Goal: Task Accomplishment & Management: Manage account settings

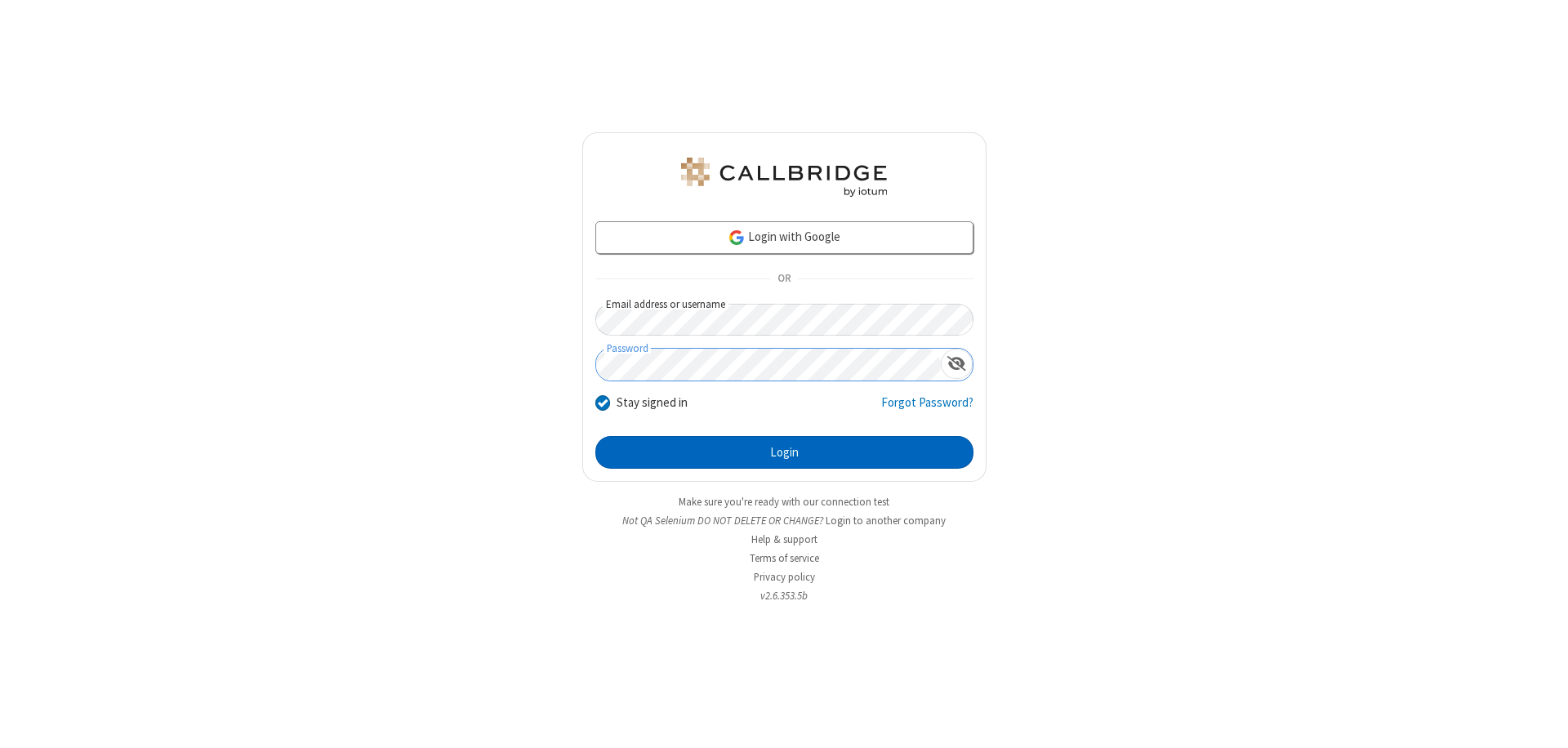
click at [784, 453] on button "Login" at bounding box center [784, 452] width 378 height 32
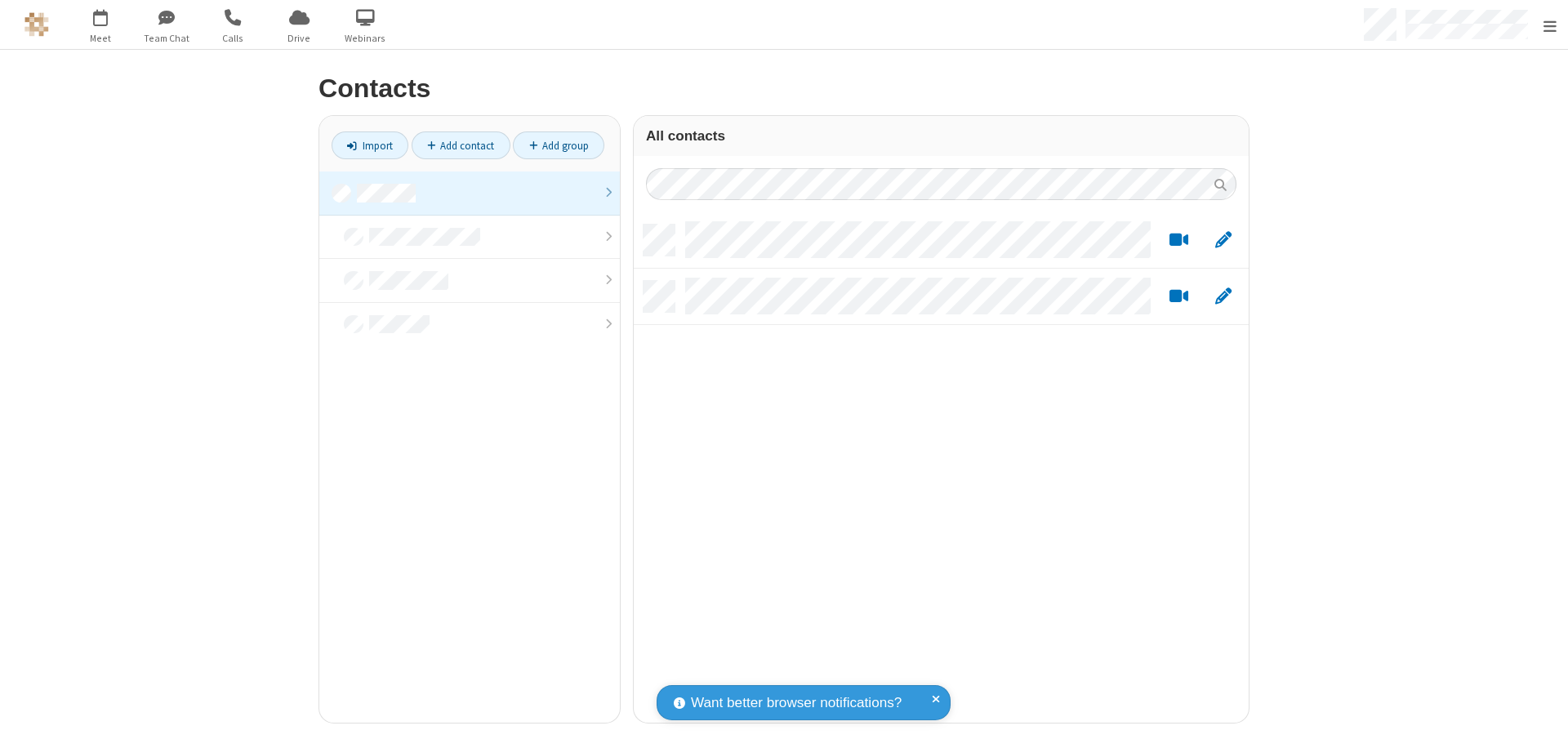
scroll to position [498, 603]
click at [463, 193] on link at bounding box center [469, 193] width 301 height 44
click at [364, 145] on link "Import" at bounding box center [369, 145] width 76 height 27
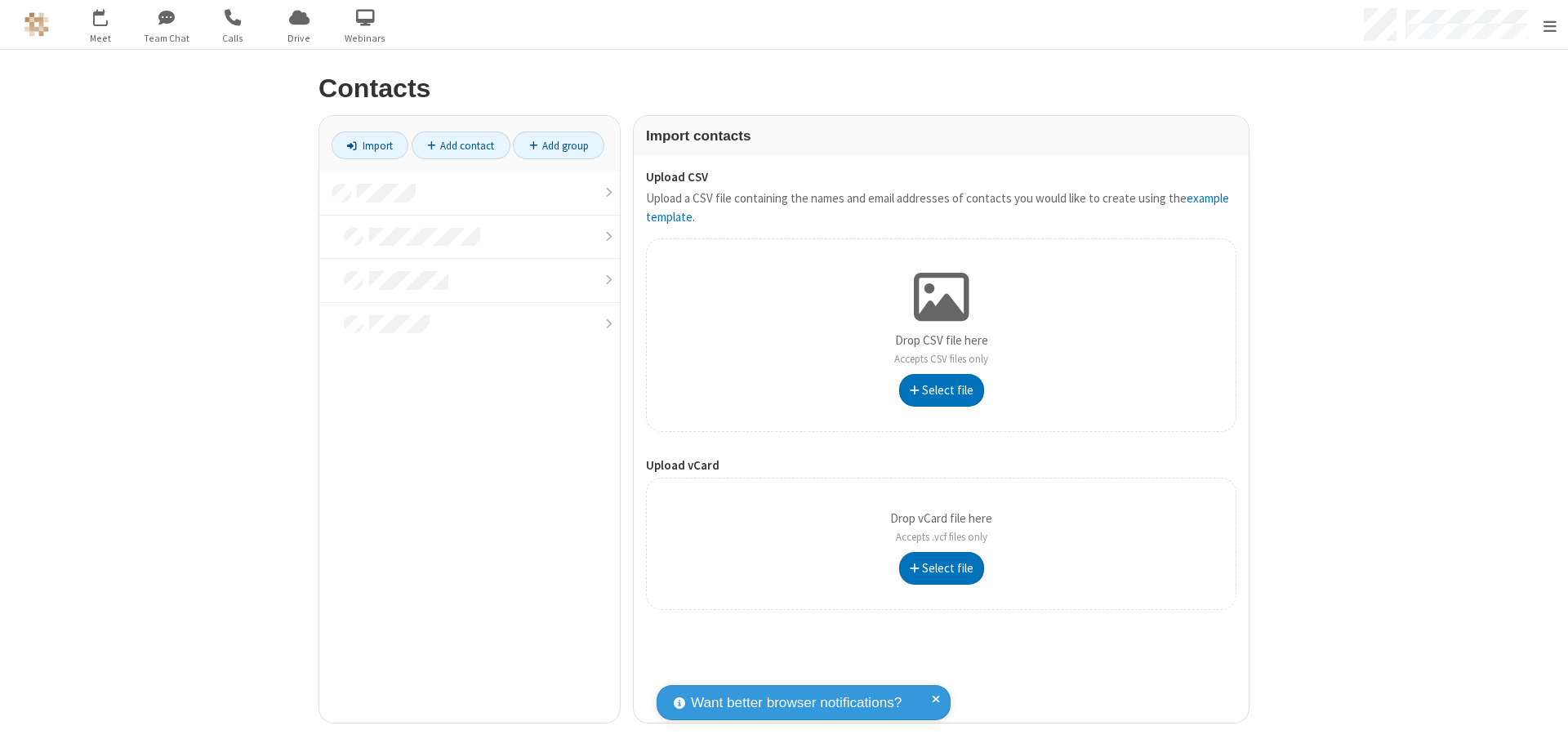
type input "C:\fakepath\excel_file.xlsx"
